Goal: Information Seeking & Learning: Check status

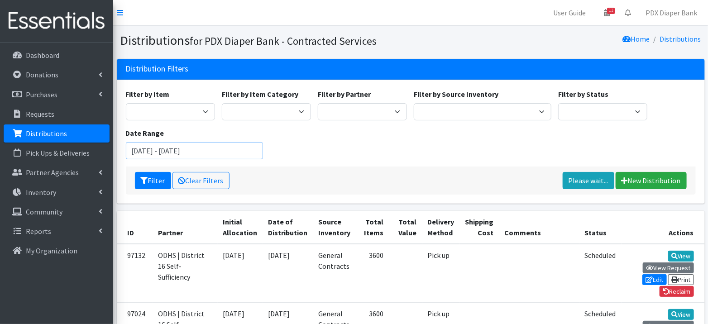
click at [183, 152] on input "[DATE] - [DATE]" at bounding box center [195, 150] width 138 height 17
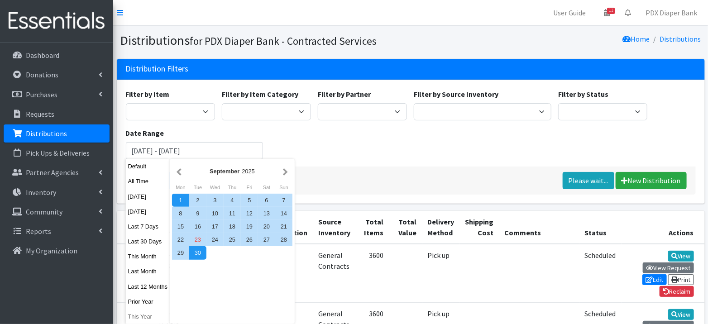
click at [143, 316] on button "This Year" at bounding box center [148, 316] width 44 height 13
type input "[DATE] - [DATE]"
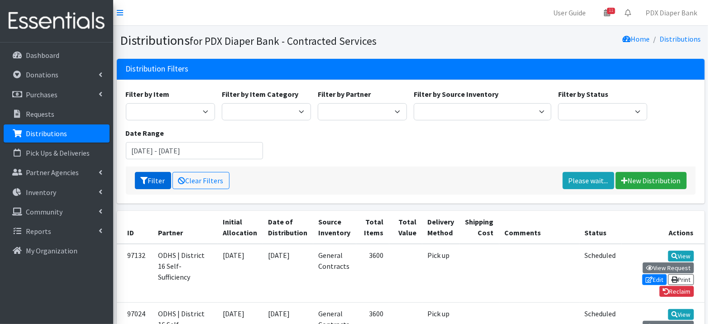
click at [152, 181] on button "Filter" at bounding box center [153, 180] width 36 height 17
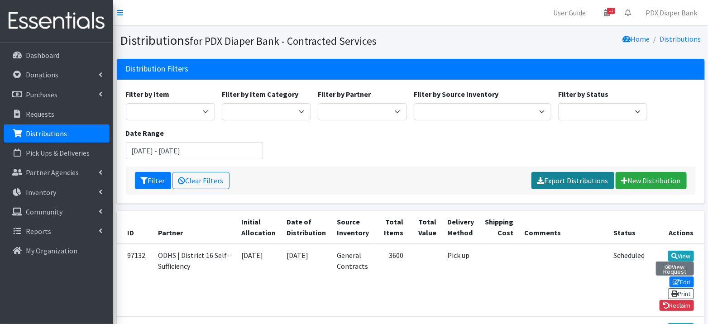
click at [572, 180] on link "Export Distributions" at bounding box center [572, 180] width 83 height 17
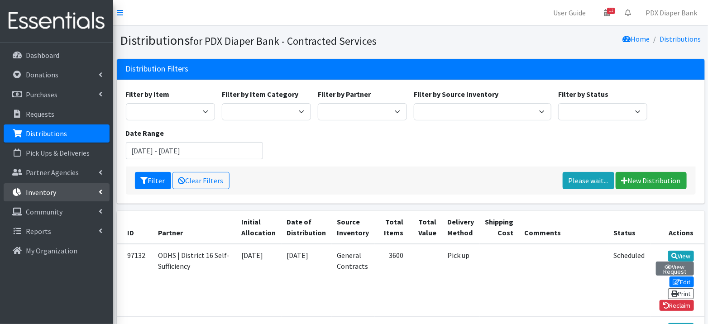
click at [62, 191] on link "Inventory" at bounding box center [57, 192] width 106 height 18
click at [63, 192] on link "Inventory" at bounding box center [57, 192] width 106 height 18
click at [59, 195] on link "Inventory" at bounding box center [57, 192] width 106 height 18
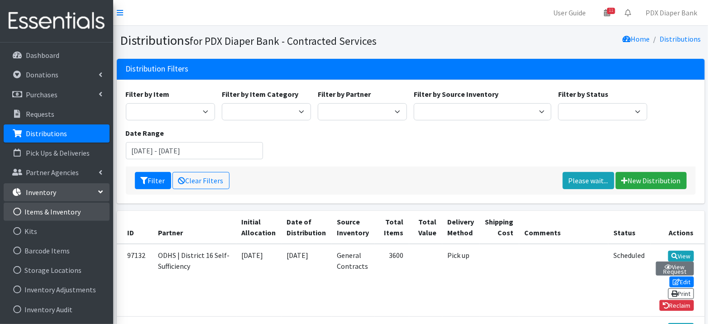
click at [64, 209] on link "Items & Inventory" at bounding box center [57, 212] width 106 height 18
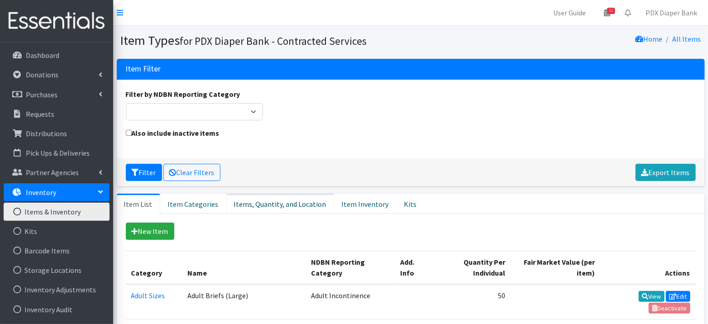
click at [293, 201] on link "Items, Quantity, and Location" at bounding box center [280, 204] width 108 height 20
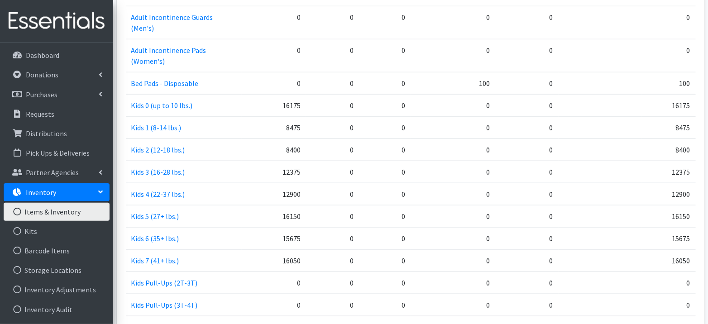
scroll to position [424, 0]
drag, startPoint x: 303, startPoint y: 233, endPoint x: 285, endPoint y: 170, distance: 65.4
click at [285, 170] on tbody "Adult Briefs (Large) 0 0 0 140 0 140 Adult Briefs (Medium) 0 0 0 0 0 0 Adult Br…" at bounding box center [411, 131] width 570 height 543
click at [298, 181] on td "12900" at bounding box center [274, 192] width 65 height 22
click at [198, 159] on td "Kids 3 (16-28 lbs.)" at bounding box center [184, 170] width 116 height 22
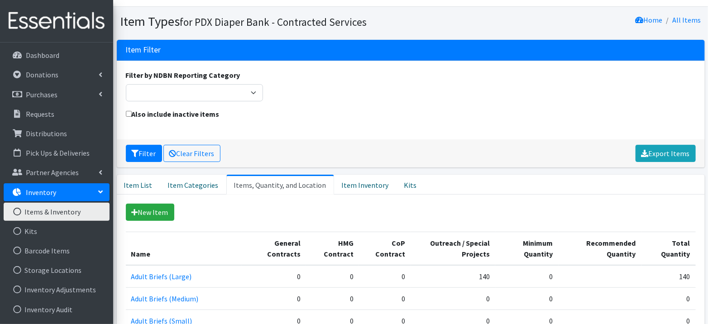
scroll to position [0, 0]
